Goal: Check status: Check status

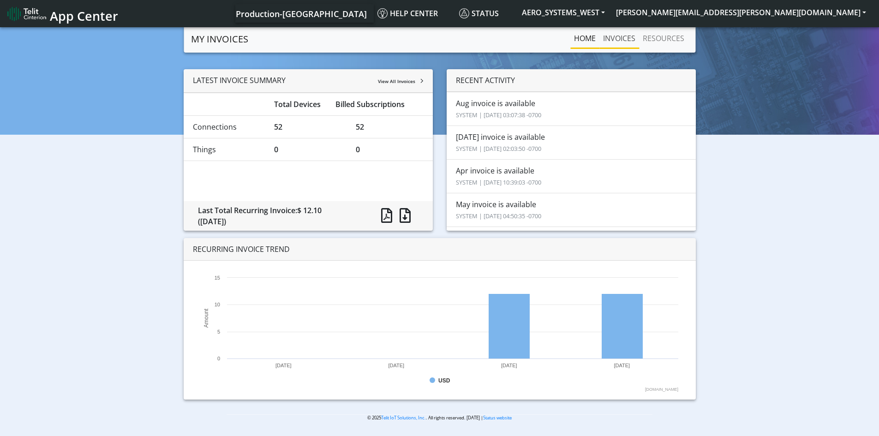
click at [621, 39] on link "INVOICES" at bounding box center [620, 38] width 40 height 18
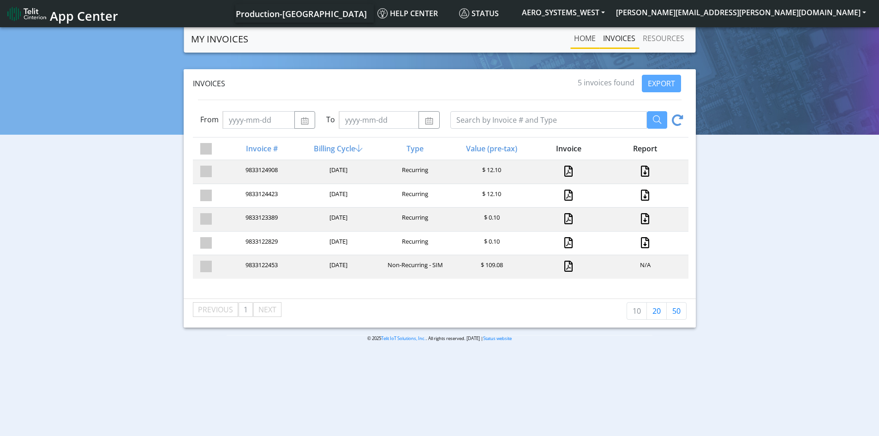
click at [593, 45] on link "Home" at bounding box center [585, 38] width 29 height 18
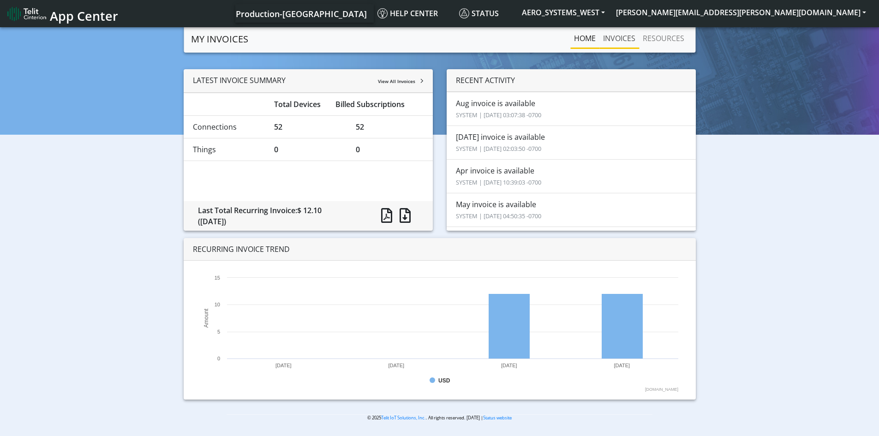
click at [633, 38] on link "INVOICES" at bounding box center [620, 38] width 40 height 18
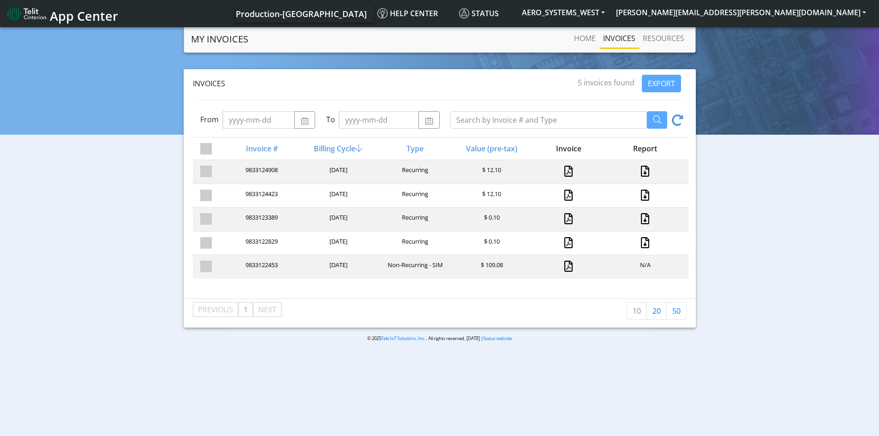
click at [574, 175] on div at bounding box center [567, 172] width 77 height 12
click at [570, 174] on link at bounding box center [569, 171] width 8 height 11
click at [651, 163] on div "9833124908 2025-08-31 Recurring $ 12.10" at bounding box center [441, 172] width 496 height 24
click at [650, 169] on link at bounding box center [645, 171] width 12 height 11
click at [644, 173] on link at bounding box center [645, 171] width 12 height 11
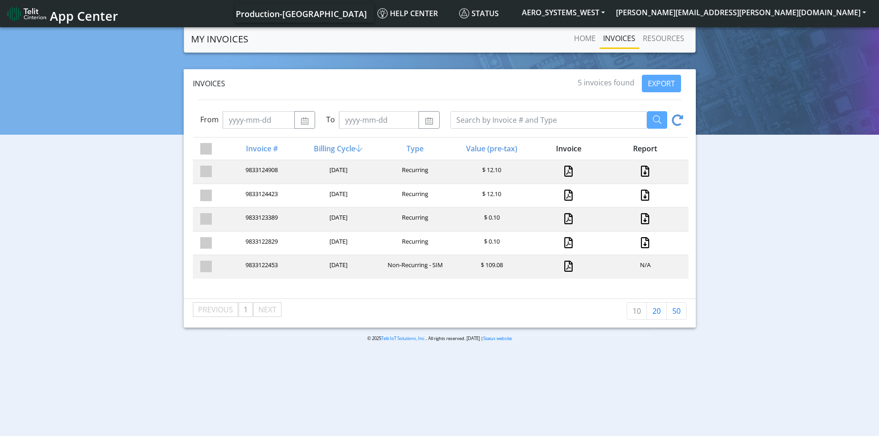
click at [48, 11] on link "App Center" at bounding box center [61, 14] width 109 height 20
